Goal: Complete application form

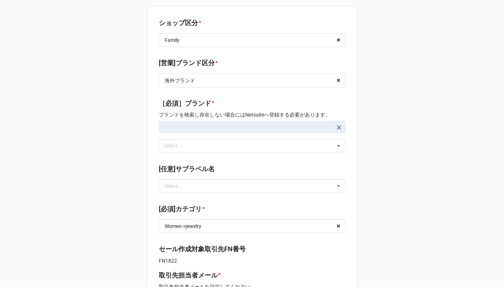
type textarea "x"
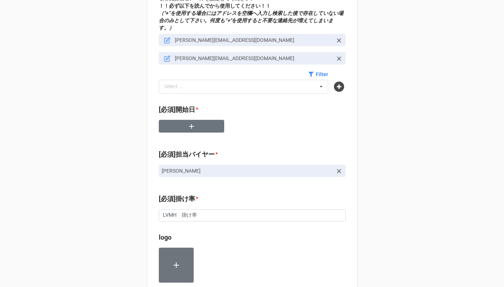
scroll to position [295, 0]
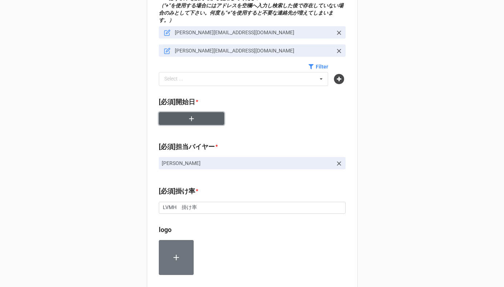
click at [196, 113] on button "button" at bounding box center [191, 118] width 65 height 13
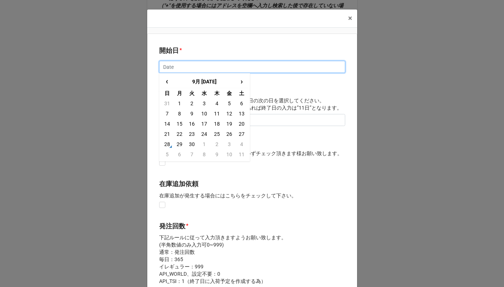
click at [199, 65] on input "text" at bounding box center [252, 67] width 186 height 12
click at [244, 81] on span "›" at bounding box center [242, 81] width 12 height 12
click at [193, 146] on td "28" at bounding box center [192, 144] width 12 height 10
type input "[DATE]"
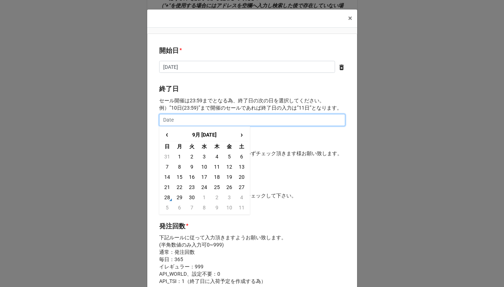
click at [188, 119] on input "text" at bounding box center [252, 120] width 186 height 12
click at [239, 135] on span "›" at bounding box center [242, 134] width 12 height 12
click at [177, 158] on td "29" at bounding box center [179, 156] width 12 height 10
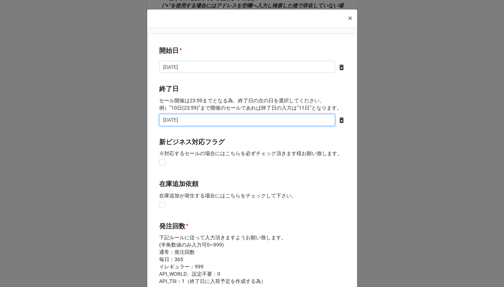
click at [203, 117] on input "[DATE]" at bounding box center [247, 120] width 176 height 12
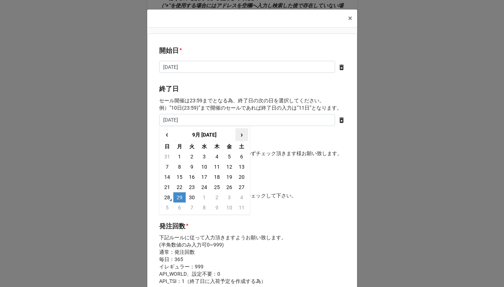
click at [240, 136] on span "›" at bounding box center [242, 134] width 12 height 12
click at [203, 158] on td "1" at bounding box center [204, 156] width 12 height 10
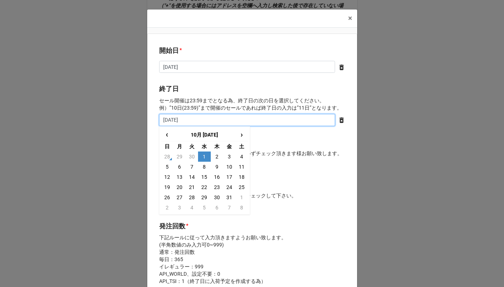
click at [209, 120] on input "[DATE]" at bounding box center [247, 120] width 176 height 12
click at [238, 198] on td "1" at bounding box center [242, 197] width 12 height 10
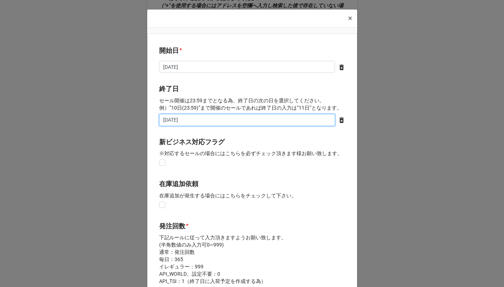
click at [206, 119] on input "[DATE]" at bounding box center [247, 120] width 176 height 12
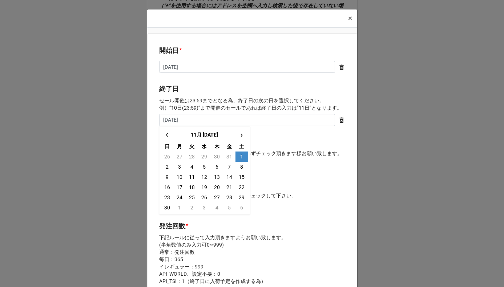
type input "[DATE]"
click at [286, 164] on div "新ビジネス対応フラグ ※対応するセールの場合にはこちらを必ずチェック頂きます様お願い致します。" at bounding box center [252, 152] width 186 height 31
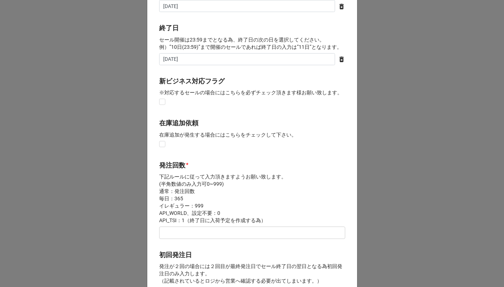
scroll to position [82, 0]
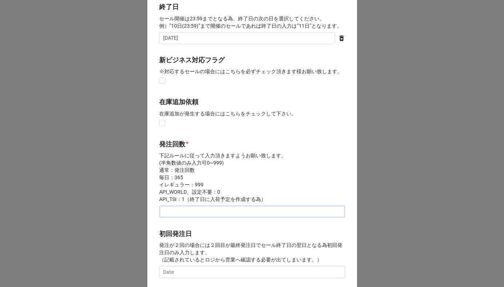
click at [203, 213] on input "text" at bounding box center [252, 211] width 186 height 12
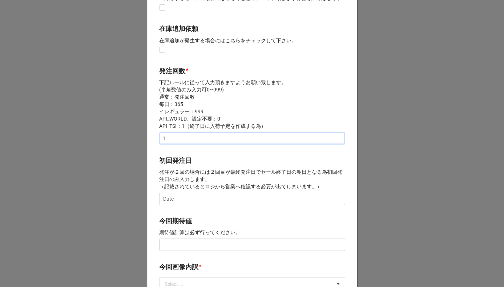
scroll to position [233, 0]
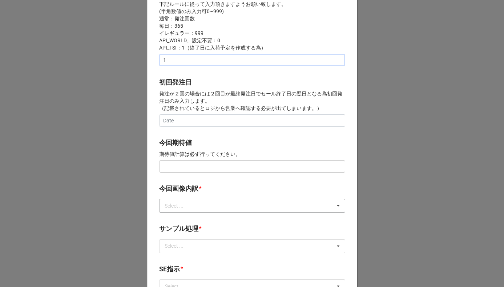
type input "1"
click at [197, 208] on div "Select ... サンプル撮影 再掲 提供画像 APIデータ SE用サンプルのみ到着 SE用サンプル倉庫取寄せ" at bounding box center [252, 206] width 186 height 14
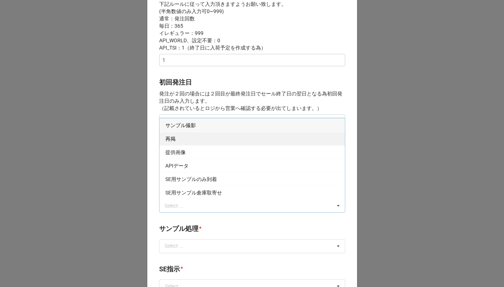
click at [188, 143] on div "再掲" at bounding box center [252, 138] width 185 height 13
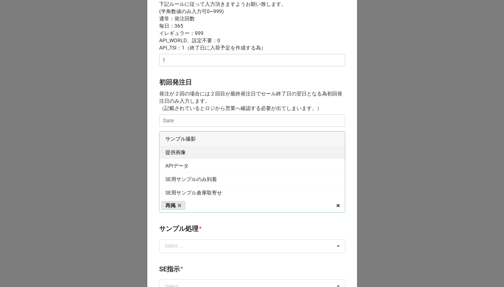
click at [187, 151] on div "提供画像" at bounding box center [252, 151] width 185 height 13
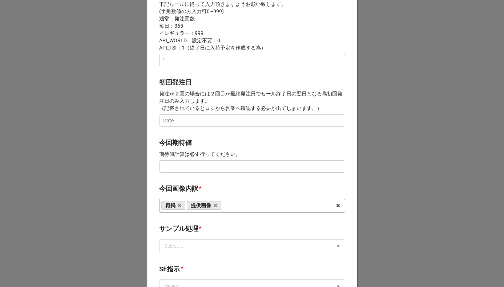
click at [196, 140] on b "今回期待値" at bounding box center [252, 143] width 186 height 13
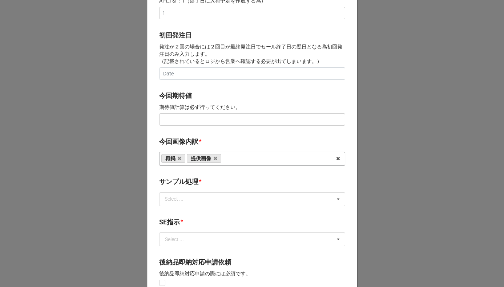
scroll to position [293, 0]
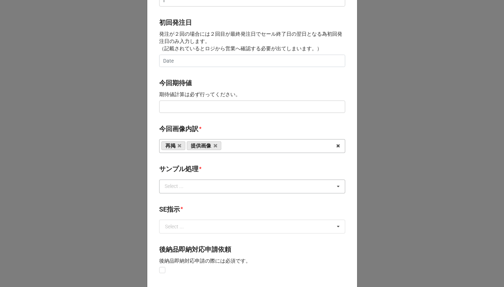
click at [192, 190] on div "Select ..." at bounding box center [178, 186] width 31 height 8
click at [186, 198] on div "なし" at bounding box center [252, 199] width 185 height 13
click at [195, 170] on label "サンプル処理" at bounding box center [178, 169] width 39 height 10
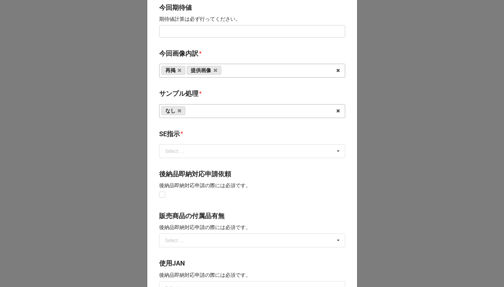
scroll to position [384, 0]
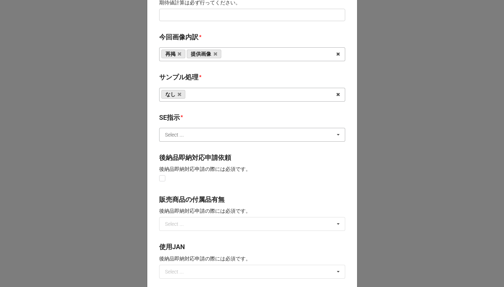
click at [191, 134] on input "text" at bounding box center [252, 134] width 185 height 13
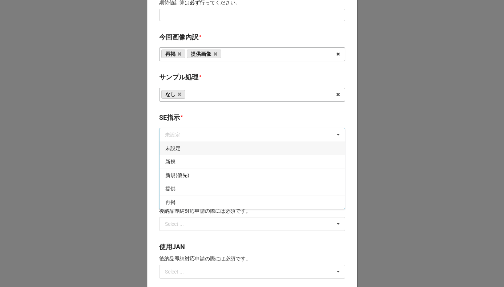
click at [186, 151] on div "未設定" at bounding box center [252, 147] width 185 height 13
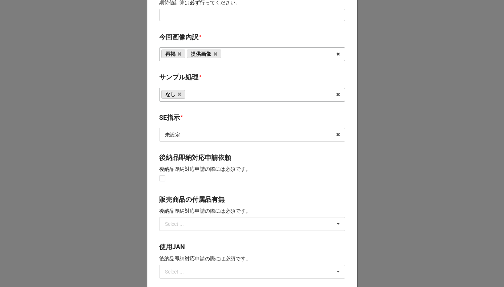
click at [211, 111] on div "開始日 * [DATE] ‹ 10月 [DATE] › 日 月 火 [PERSON_NAME] 金 土 28 29 30 1 2 3 4 5 6 7 8 9 …" at bounding box center [252, 8] width 210 height 719
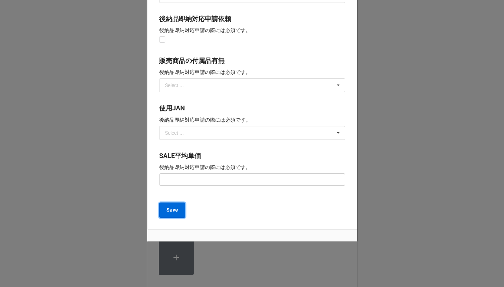
click at [174, 207] on b "Save" at bounding box center [173, 210] width 12 height 8
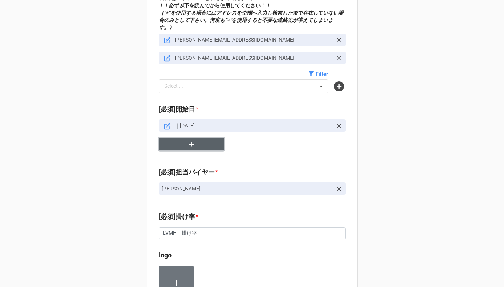
scroll to position [193, 0]
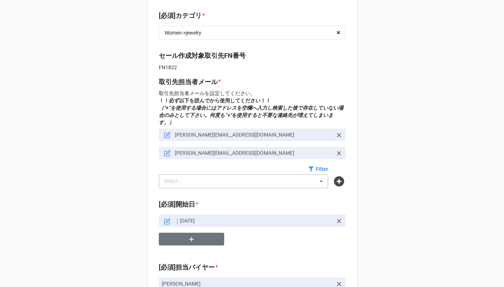
click at [267, 176] on div "Select ... No results found." at bounding box center [244, 181] width 170 height 14
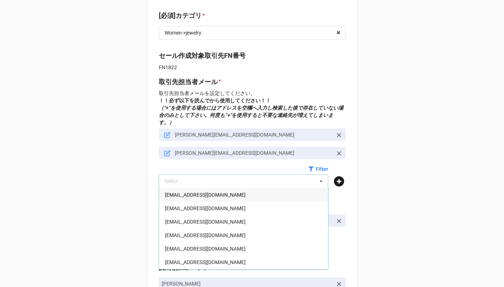
click at [339, 176] on icon at bounding box center [339, 181] width 10 height 10
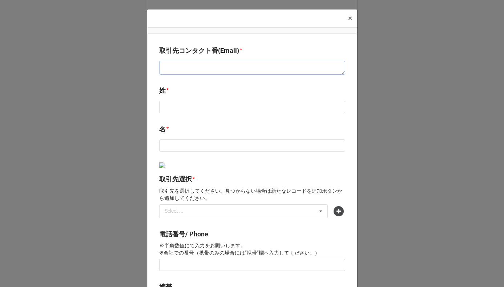
click at [210, 67] on textarea at bounding box center [252, 68] width 186 height 14
paste textarea "[EMAIL_ADDRESS][DOMAIN_NAME]"
type textarea "x"
type textarea "[EMAIL_ADDRESS][DOMAIN_NAME]"
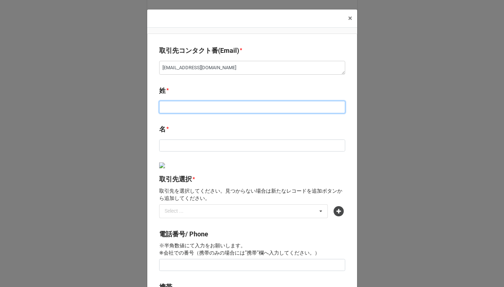
click at [198, 110] on input at bounding box center [252, 107] width 186 height 12
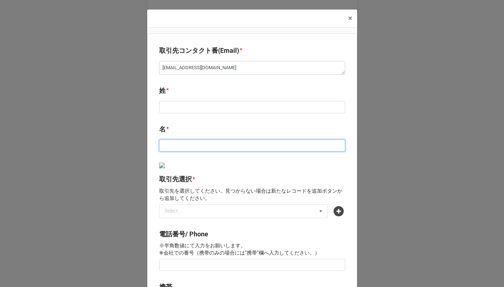
click at [185, 149] on input at bounding box center [252, 145] width 186 height 12
paste input "Thibault"
type textarea "x"
type input "Thibault"
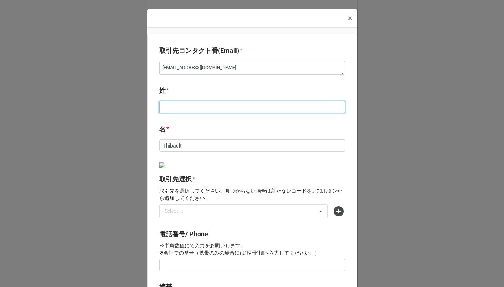
click at [240, 105] on input at bounding box center [252, 107] width 186 height 12
paste input "JALABERT"
type textarea "x"
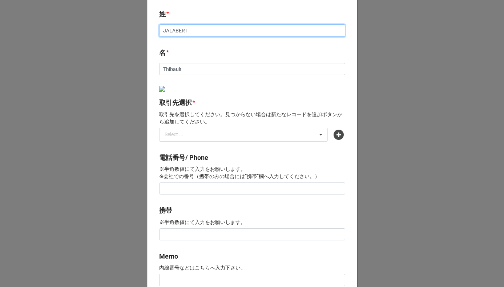
scroll to position [103, 0]
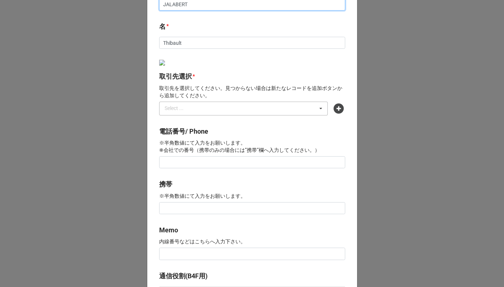
type input "JALABERT"
click at [231, 108] on div "Select ... No results found." at bounding box center [243, 108] width 169 height 14
type input "r"
type textarea "x"
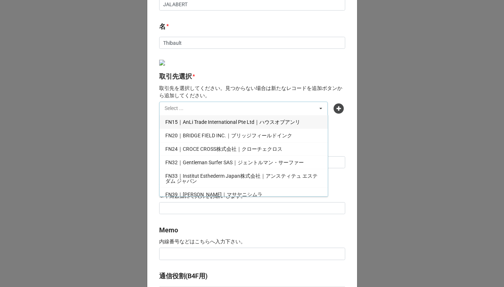
paste input "Repossi Japan株式会社"
type input "Repossi Japan株式会社"
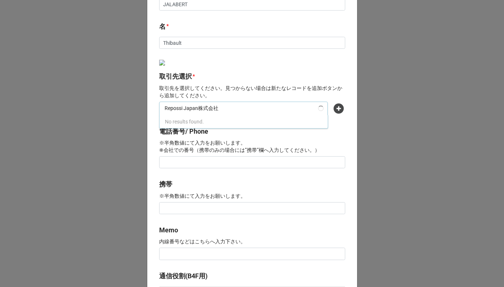
type textarea "x"
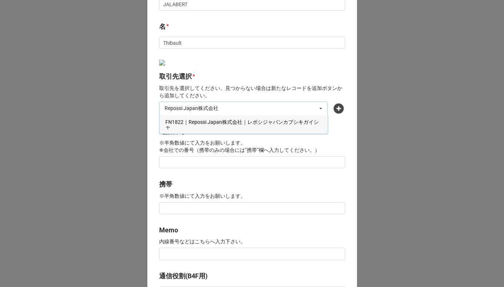
type input "Repossi Japan株式会社"
click at [226, 126] on div "FN1822｜Repossi Japan株式会社｜レポシジャパンカブシキガイシャ" at bounding box center [244, 124] width 168 height 19
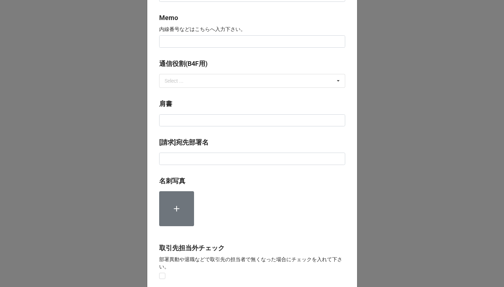
scroll to position [323, 0]
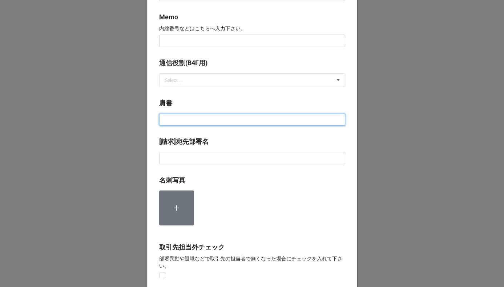
click at [204, 121] on input at bounding box center [252, 119] width 186 height 12
type textarea "x"
type input "GM"
type textarea "x"
type input "GM"
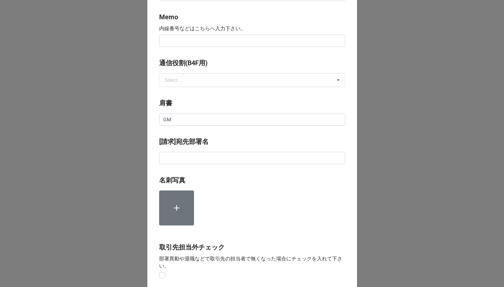
click at [211, 134] on div "取引先コンタクト番(Email) * [EMAIL_ADDRESS][DOMAIN_NAME] 姓 * [PERSON_NAME] 名 * [PERSON_N…" at bounding box center [252, 17] width 210 height 614
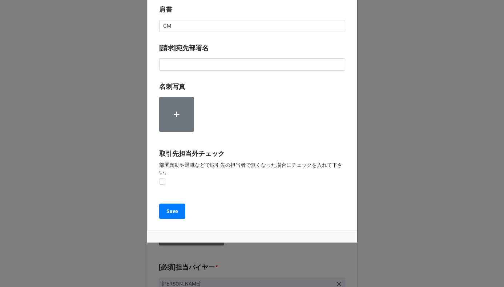
scroll to position [418, 0]
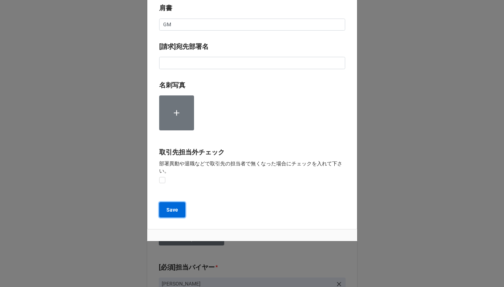
click at [168, 206] on b "Save" at bounding box center [173, 210] width 12 height 8
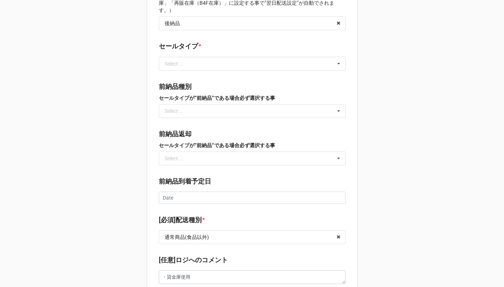
scroll to position [806, 0]
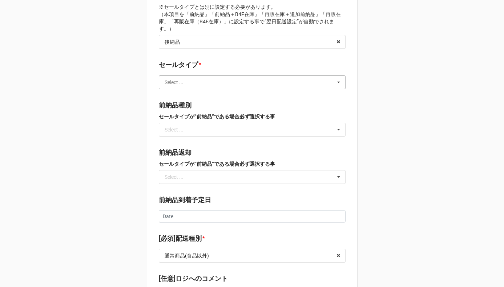
click at [222, 76] on input "text" at bounding box center [253, 82] width 186 height 13
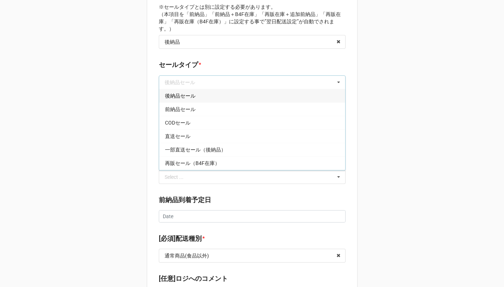
click at [212, 89] on div "後納品セール" at bounding box center [252, 95] width 186 height 13
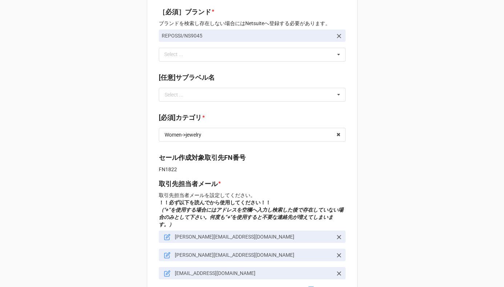
scroll to position [123, 0]
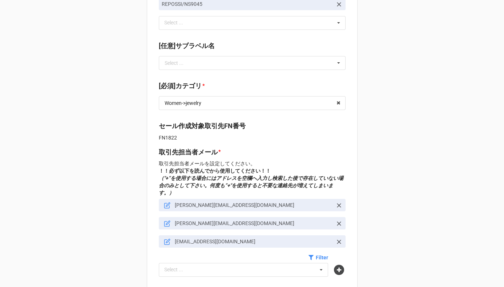
drag, startPoint x: 246, startPoint y: 234, endPoint x: 173, endPoint y: 234, distance: 72.7
click at [175, 238] on p "[EMAIL_ADDRESS][DOMAIN_NAME]" at bounding box center [254, 241] width 158 height 7
copy p "[EMAIL_ADDRESS][DOMAIN_NAME]"
click at [166, 239] on icon at bounding box center [168, 241] width 4 height 4
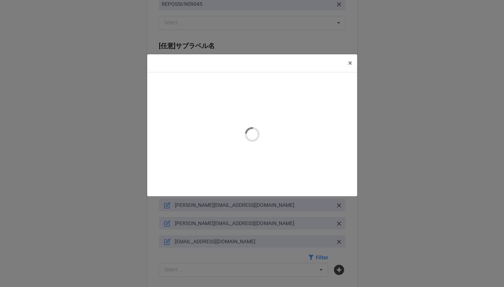
type textarea "x"
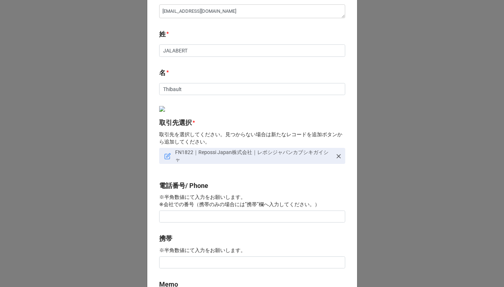
scroll to position [61, 0]
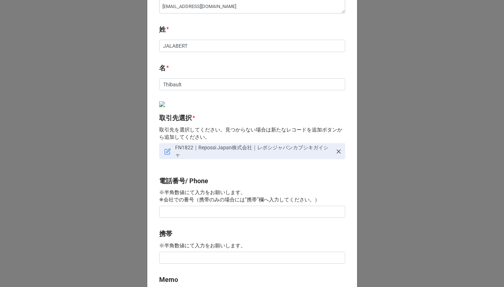
click at [188, 147] on p "FN1822｜Repossi Japan株式会社｜レポシジャパンカブシキガイシャ" at bounding box center [253, 151] width 157 height 15
copy p "FN1822"
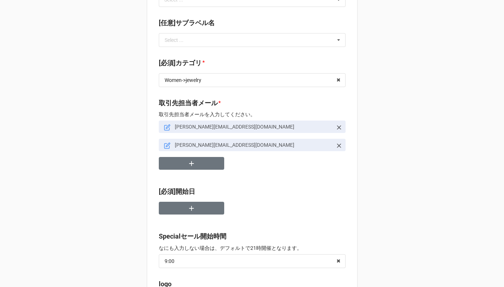
scroll to position [119, 0]
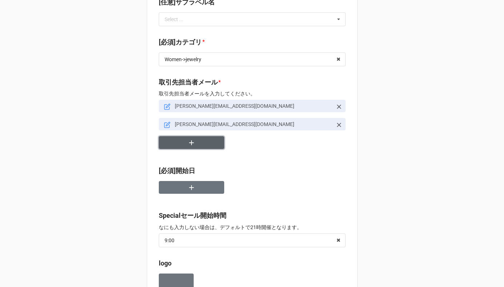
click at [192, 142] on icon "button" at bounding box center [191, 142] width 5 height 5
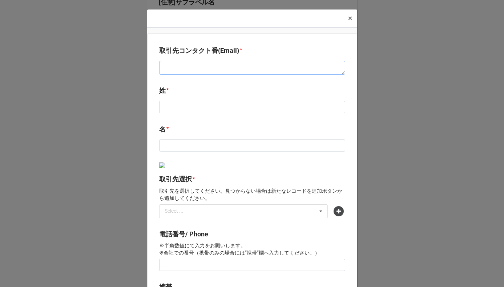
click at [200, 63] on textarea at bounding box center [252, 68] width 186 height 14
paste textarea "[EMAIL_ADDRESS][DOMAIN_NAME]"
type textarea "x"
type textarea "[EMAIL_ADDRESS][DOMAIN_NAME]"
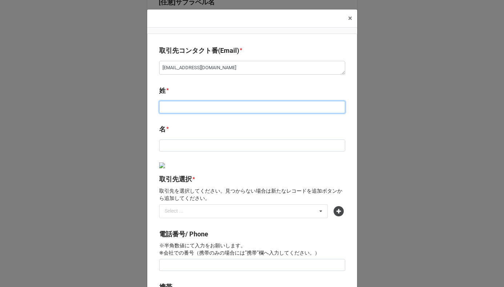
click at [187, 106] on input at bounding box center [252, 107] width 186 height 12
paste input "JALABERT"
type textarea "x"
type input "JALABERT"
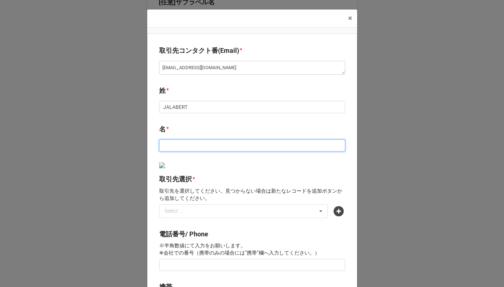
click at [209, 143] on input at bounding box center [252, 145] width 186 height 12
paste input "Thibault"
type textarea "x"
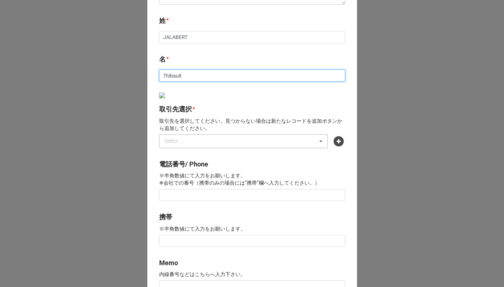
type input "Thibault"
click at [194, 140] on div "Select ... No results found." at bounding box center [243, 141] width 169 height 14
type textarea "x"
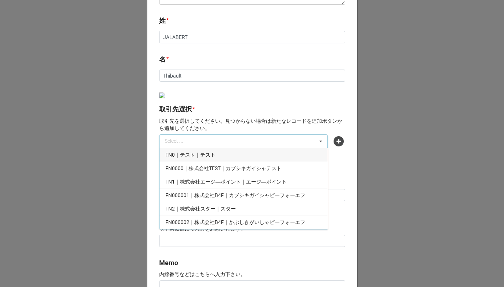
click at [234, 138] on div "Select ... FN0｜テスト｜テスト FN0000｜株式会社TEST｜カブシキガイシャテスト FN1｜株式会社エージ―ポイント｜エージ―ポイント FN…" at bounding box center [243, 141] width 169 height 14
paste input "FN1822"
type input "FN1822"
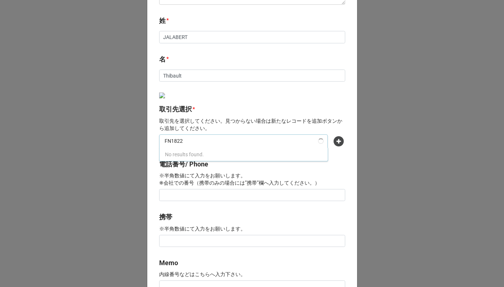
type textarea "x"
type input "FN1822"
click at [199, 155] on span "FN1822｜Repossi Japan株式会社｜レポシジャパンカブシキガイシャ" at bounding box center [241, 157] width 153 height 11
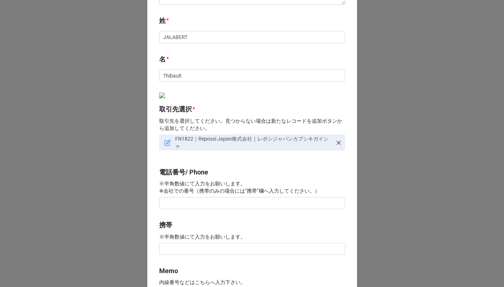
click at [228, 100] on label "取引先選択 * 取引先を選択してください。見つからない場合は新たなレコードを追加ボタンから追加してください。" at bounding box center [252, 111] width 186 height 39
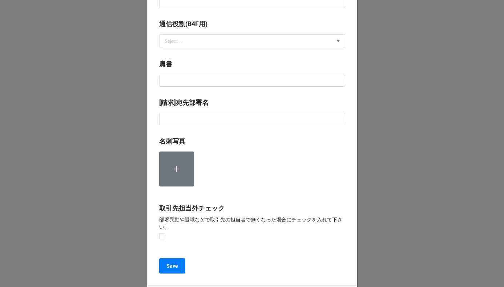
scroll to position [418, 0]
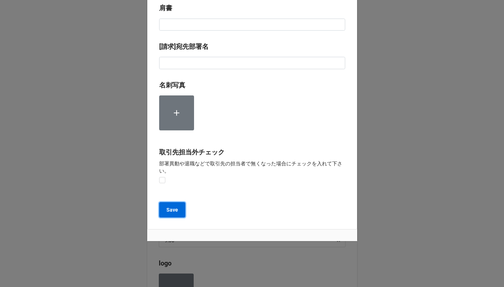
click at [169, 207] on b "Save" at bounding box center [173, 210] width 12 height 8
type textarea "x"
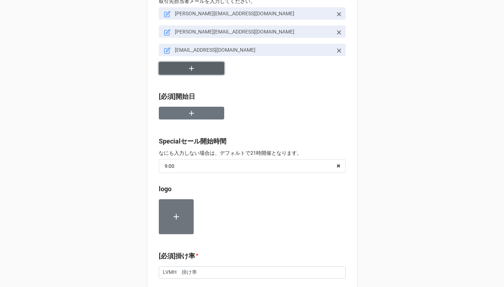
scroll to position [218, 0]
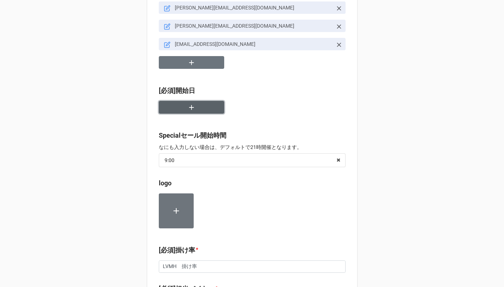
click at [199, 108] on button "button" at bounding box center [191, 107] width 65 height 13
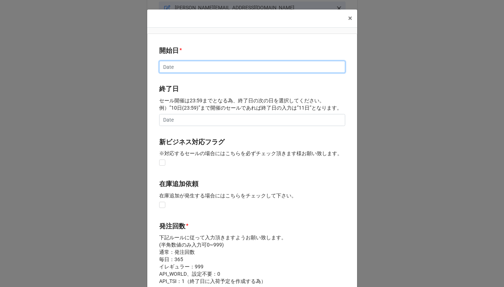
click at [295, 72] on input "text" at bounding box center [252, 67] width 186 height 12
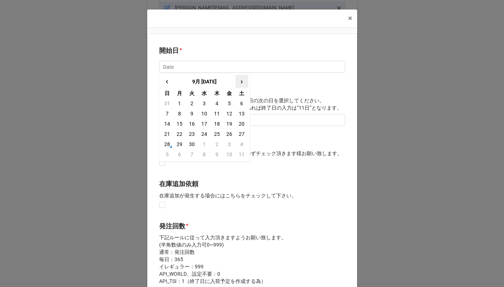
click at [243, 83] on span "›" at bounding box center [242, 81] width 12 height 12
click at [189, 144] on td "28" at bounding box center [192, 144] width 12 height 10
type input "[DATE]"
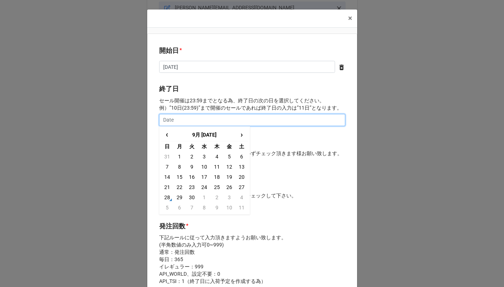
click at [198, 121] on input "text" at bounding box center [252, 120] width 186 height 12
click at [243, 135] on span "›" at bounding box center [242, 134] width 12 height 12
click at [239, 199] on td "1" at bounding box center [242, 197] width 12 height 10
type input "[DATE]"
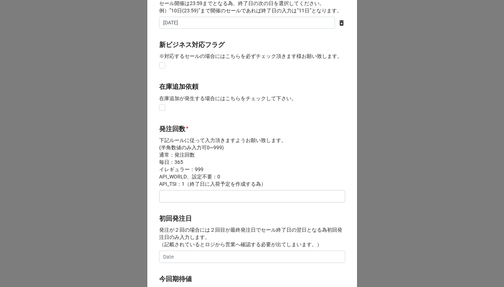
scroll to position [143, 0]
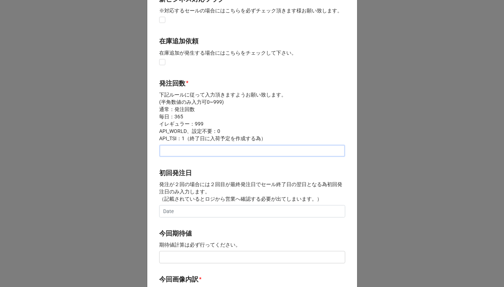
click at [206, 144] on input "text" at bounding box center [252, 150] width 186 height 12
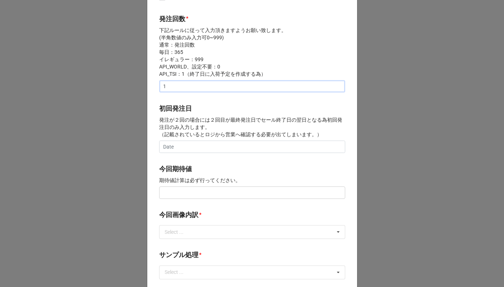
scroll to position [264, 0]
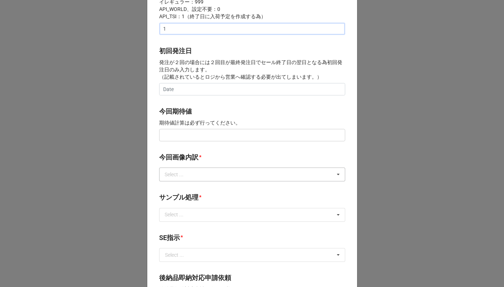
type input "1"
click at [188, 179] on div "Select ... サンプル撮影 再掲 提供画像 APIデータ SE用サンプルのみ到着 SE用サンプル倉庫取寄せ" at bounding box center [252, 174] width 186 height 14
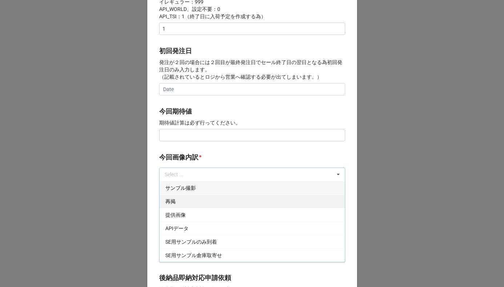
click at [181, 200] on div "再掲" at bounding box center [252, 200] width 185 height 13
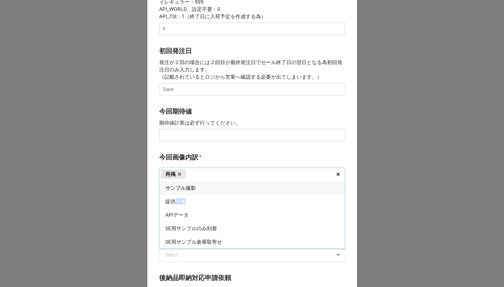
click at [181, 200] on span "提供画像" at bounding box center [175, 201] width 20 height 6
click at [204, 147] on div "開始日 * 2025/10/28 ‹ 10月 2025 › 日 月 火 水 木 金 土 28 29 30 1 2 3 4 5 6 7 8 9 10 11 12…" at bounding box center [252, 128] width 210 height 719
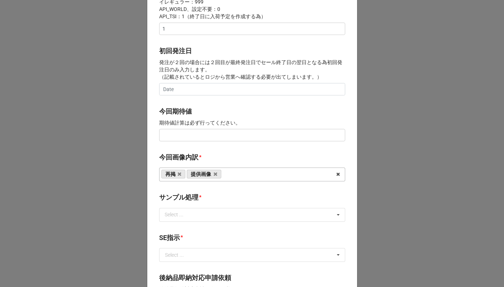
scroll to position [342, 0]
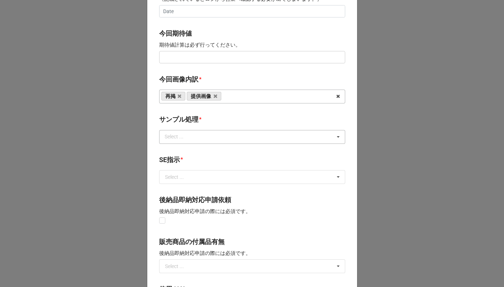
click at [192, 132] on div "Select ... なし 入庫 返却 処分 担当バイヤーへ" at bounding box center [252, 137] width 186 height 14
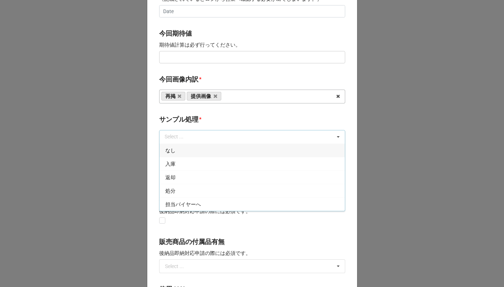
click at [188, 151] on div "なし" at bounding box center [252, 149] width 185 height 13
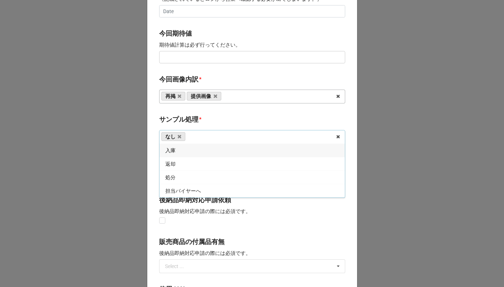
click at [205, 120] on b "サンプル処理 *" at bounding box center [252, 120] width 186 height 13
click at [196, 178] on input "text" at bounding box center [252, 176] width 185 height 13
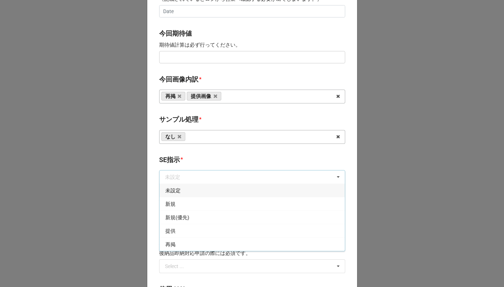
click at [188, 195] on div "未設定" at bounding box center [252, 189] width 185 height 13
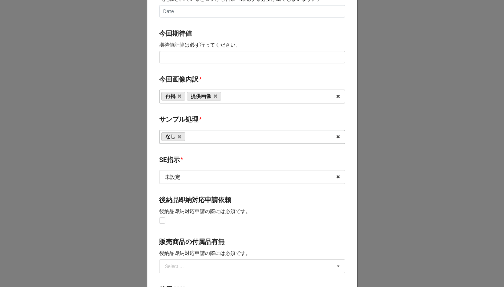
click at [208, 157] on b "SE指示 *" at bounding box center [252, 161] width 186 height 13
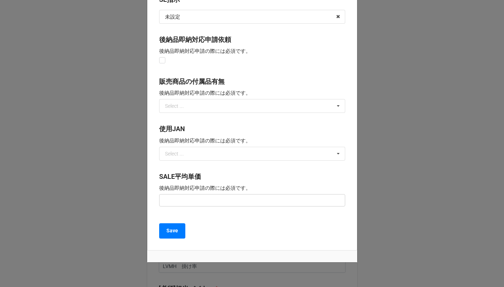
scroll to position [523, 0]
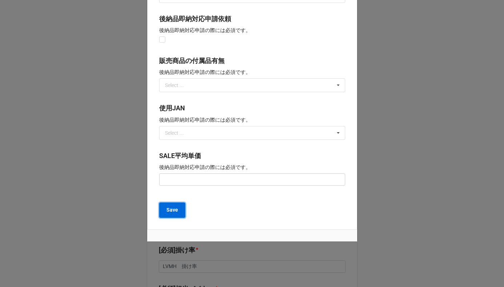
click at [171, 206] on b "Save" at bounding box center [173, 210] width 12 height 8
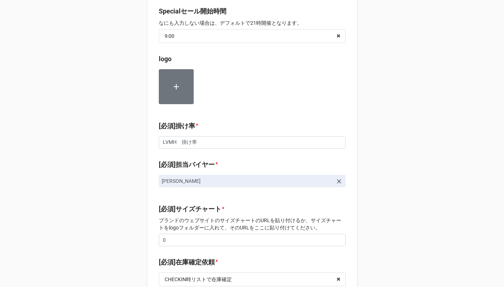
scroll to position [377, 0]
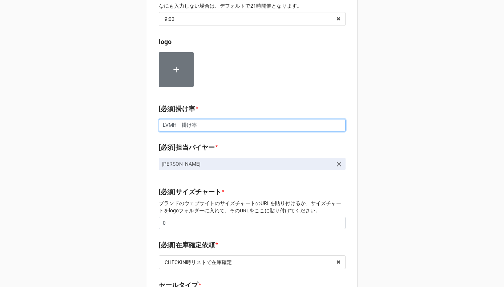
drag, startPoint x: 205, startPoint y: 128, endPoint x: 142, endPoint y: 127, distance: 62.9
click at [142, 127] on div "ショップ区分 * Family Flash Luxury Family ［必須］ブランド * REPOSSI/NS9045 Select ... No res…" at bounding box center [252, 149] width 504 height 1053
type textarea "x"
type input "6"
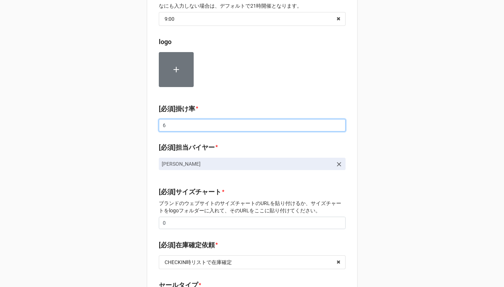
type textarea "x"
type input "67"
click at [142, 127] on div "ショップ区分 * Family Flash Luxury Family ［必須］ブランド * REPOSSI/NS9045 Select ... No res…" at bounding box center [252, 149] width 504 height 1053
click at [171, 127] on input "67" at bounding box center [252, 125] width 187 height 12
type textarea "x"
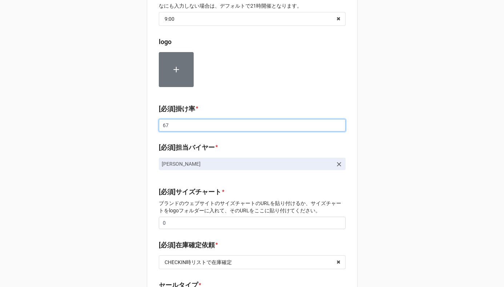
type input "6"
type textarea "x"
type input "8"
type textarea "x"
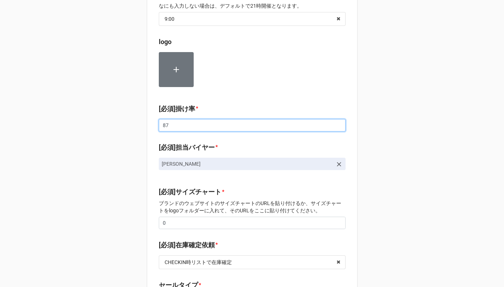
type input "87"
click at [113, 183] on div "ショップ区分 * Family Flash Luxury Family ［必須］ブランド * REPOSSI/NS9045 Select ... No res…" at bounding box center [252, 149] width 504 height 1053
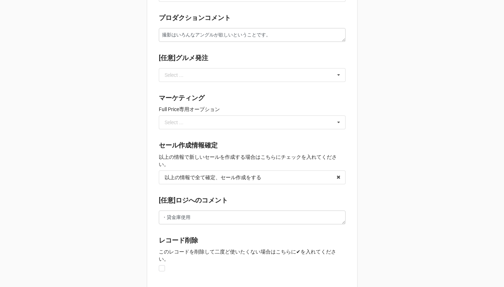
scroll to position [759, 0]
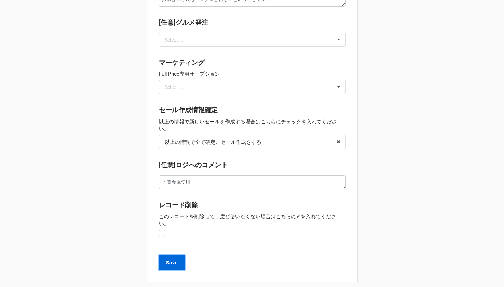
click at [165, 261] on button "Save" at bounding box center [172, 262] width 26 height 15
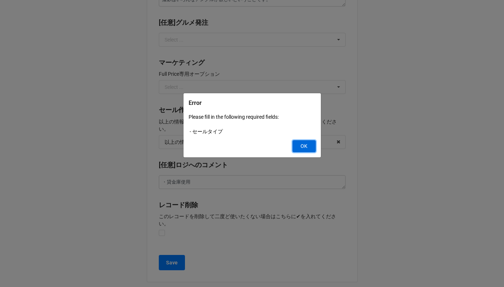
click at [306, 152] on button "OK" at bounding box center [304, 146] width 23 height 12
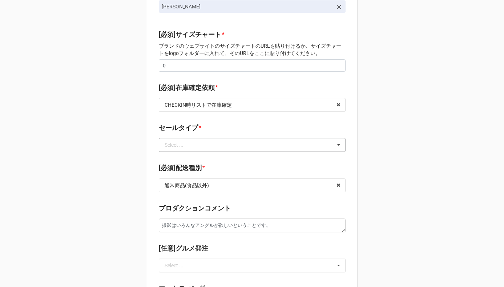
scroll to position [534, 0]
click at [196, 144] on input "text" at bounding box center [253, 144] width 186 height 13
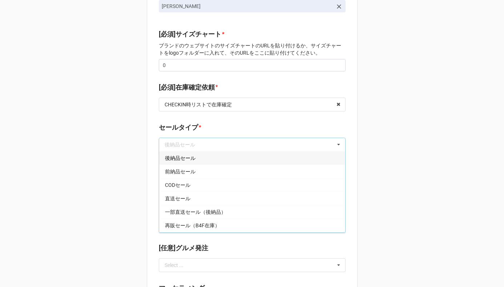
click at [192, 156] on span "後納品セール" at bounding box center [180, 158] width 31 height 6
type textarea "x"
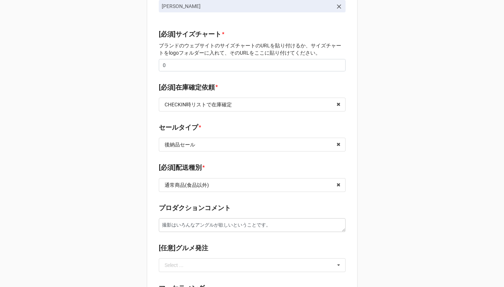
click at [199, 129] on div "*" at bounding box center [200, 127] width 2 height 8
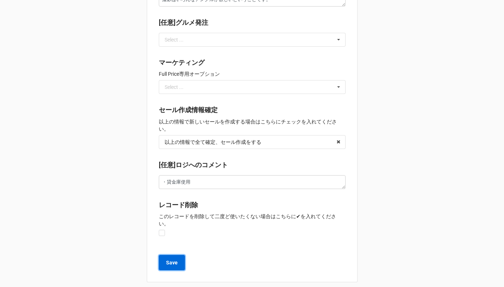
click at [177, 255] on button "Save" at bounding box center [172, 262] width 26 height 15
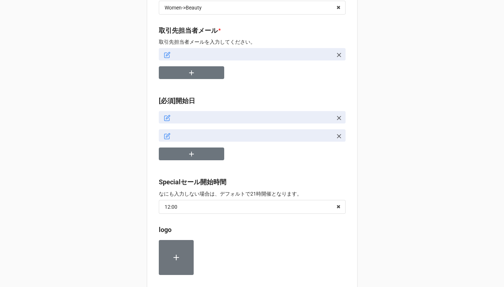
scroll to position [154, 0]
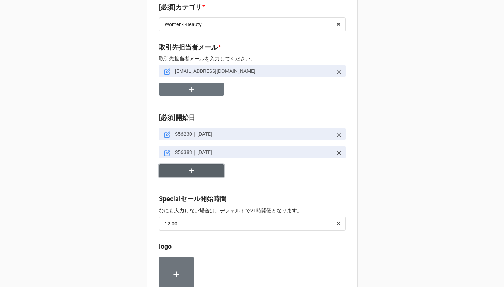
click at [184, 169] on button "button" at bounding box center [191, 170] width 65 height 13
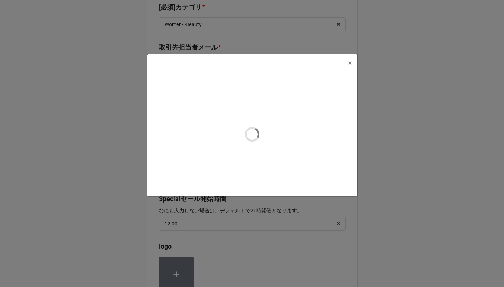
type textarea "x"
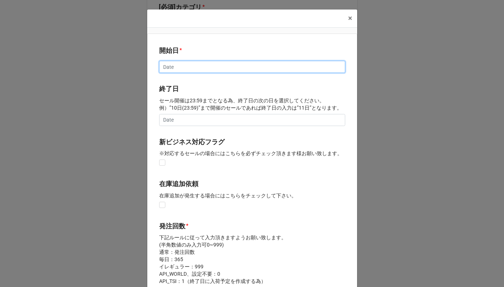
click at [239, 66] on input "text" at bounding box center [252, 67] width 186 height 12
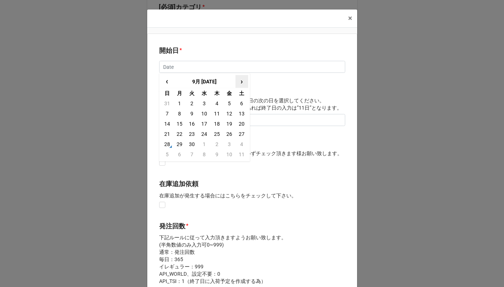
click at [242, 83] on span "›" at bounding box center [242, 81] width 12 height 12
click at [241, 84] on span "›" at bounding box center [242, 81] width 12 height 12
click at [191, 113] on td "9" at bounding box center [192, 113] width 12 height 10
type input "2025/12/09"
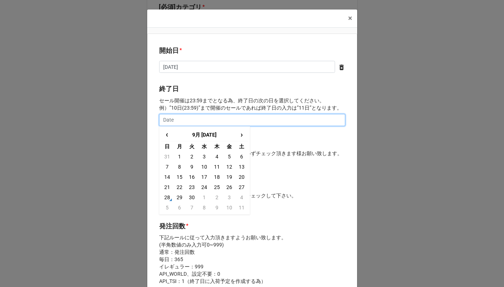
click at [191, 121] on input "text" at bounding box center [252, 120] width 186 height 12
click at [238, 136] on span "›" at bounding box center [242, 134] width 12 height 12
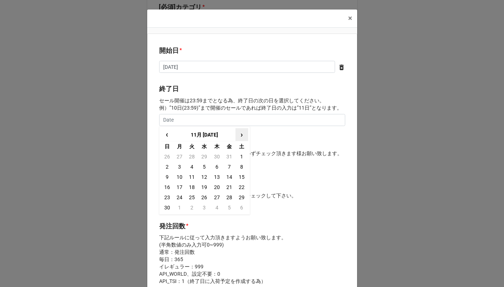
click at [238, 136] on span "›" at bounding box center [242, 134] width 12 height 12
click at [179, 176] on td "15" at bounding box center [179, 177] width 12 height 10
type input "2025/12/15"
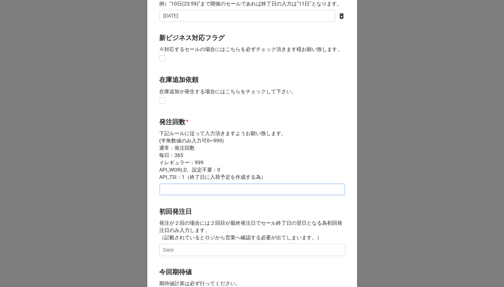
click at [175, 188] on input "text" at bounding box center [252, 189] width 186 height 12
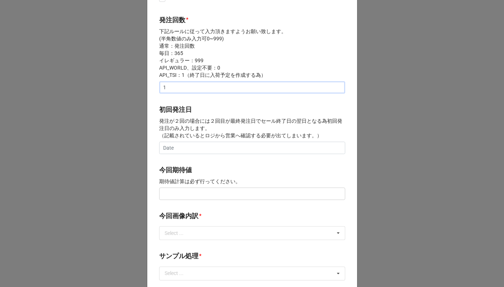
scroll to position [246, 0]
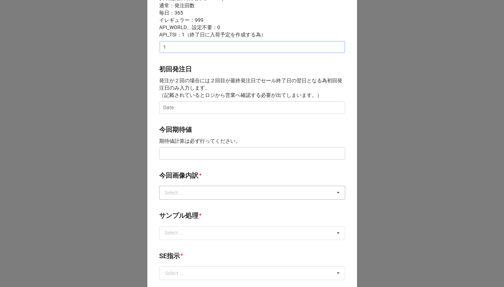
type input "1"
click at [182, 194] on div "Select ..." at bounding box center [178, 192] width 31 height 8
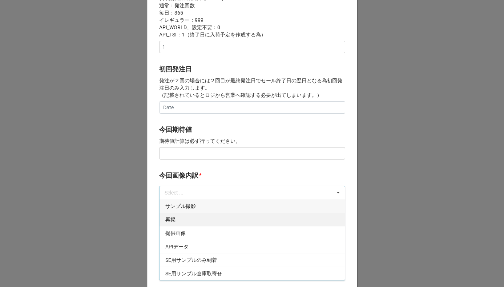
click at [176, 223] on div "再掲" at bounding box center [252, 218] width 185 height 13
click at [179, 216] on span "提供画像" at bounding box center [175, 219] width 20 height 6
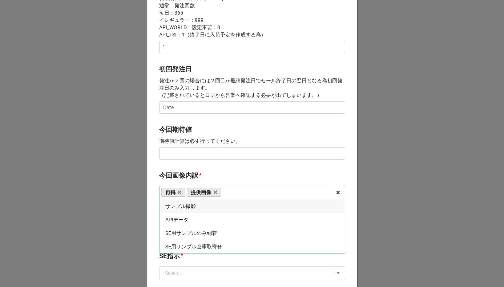
click at [207, 172] on b "今回画像内訳 *" at bounding box center [252, 176] width 186 height 13
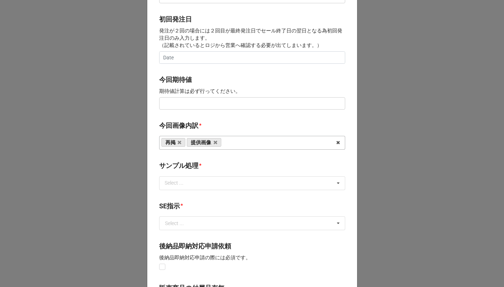
scroll to position [300, 0]
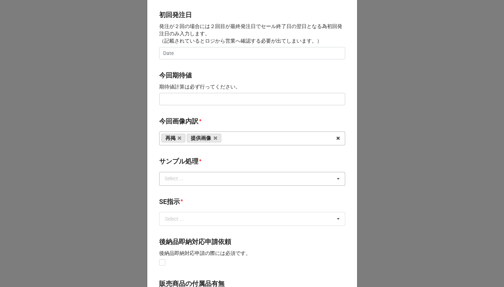
click at [204, 177] on div "Select ... なし 入庫 返却 処分 担当バイヤーへ" at bounding box center [252, 179] width 186 height 14
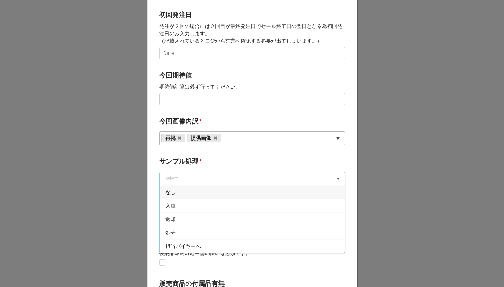
click at [196, 190] on div "なし" at bounding box center [252, 191] width 185 height 13
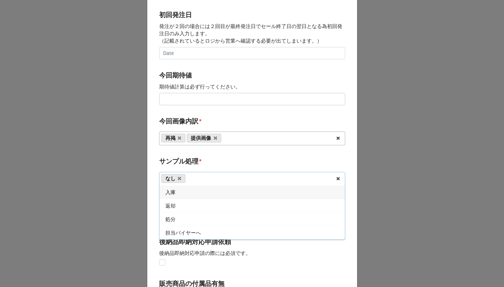
click at [213, 159] on b "サンプル処理 *" at bounding box center [252, 162] width 186 height 13
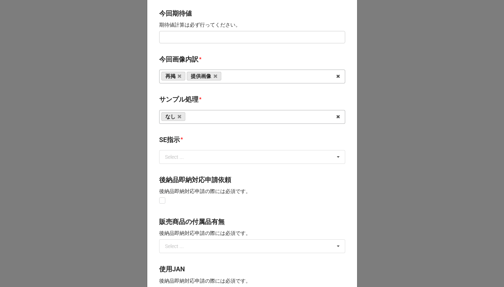
scroll to position [377, 0]
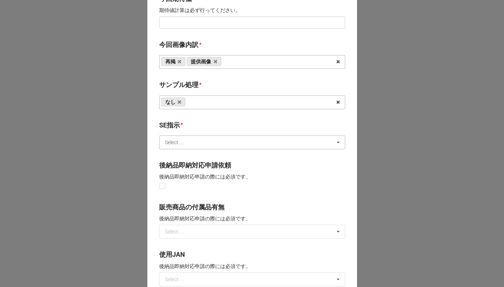
click at [204, 140] on input "text" at bounding box center [252, 142] width 185 height 13
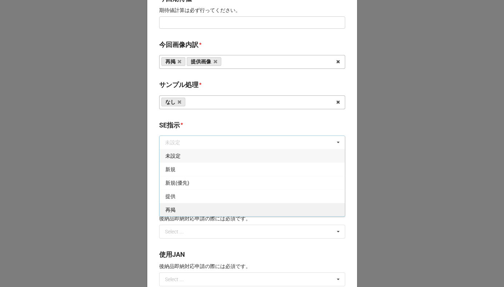
click at [187, 207] on div "再掲" at bounding box center [252, 209] width 185 height 13
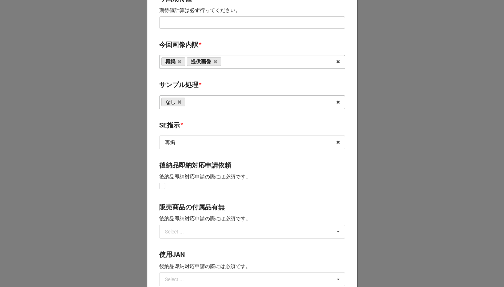
click at [192, 128] on b "SE指示 *" at bounding box center [252, 126] width 186 height 13
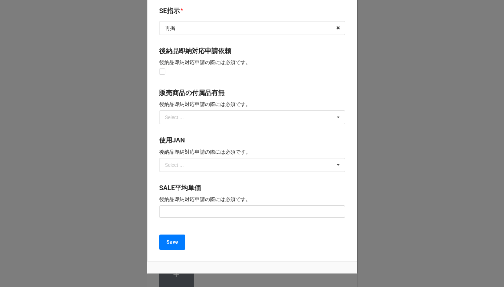
scroll to position [523, 0]
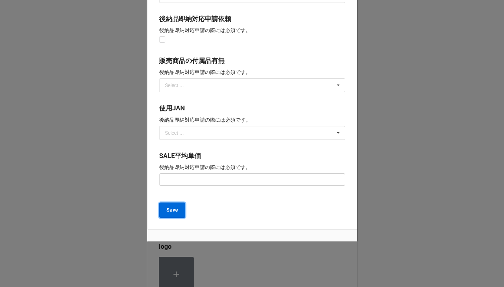
click at [173, 210] on b "Save" at bounding box center [173, 210] width 12 height 8
type textarea "x"
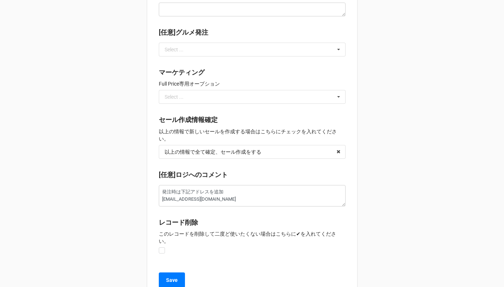
scroll to position [767, 0]
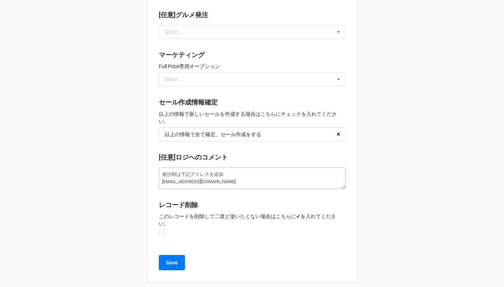
click at [216, 183] on textarea "発注時は下記アドレスを追加 IE_cs@jp.naos.com" at bounding box center [252, 177] width 187 height 21
click at [174, 259] on b "Save" at bounding box center [172, 263] width 12 height 8
